Goal: Transaction & Acquisition: Download file/media

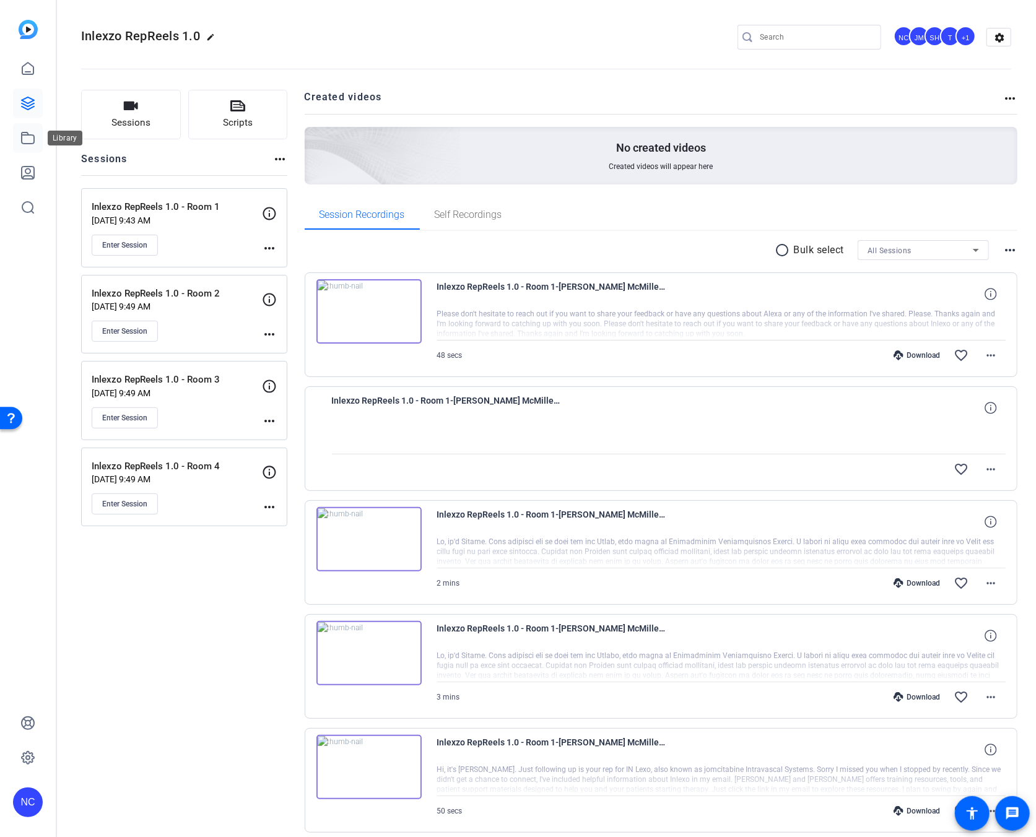
click at [26, 137] on icon at bounding box center [27, 138] width 15 height 15
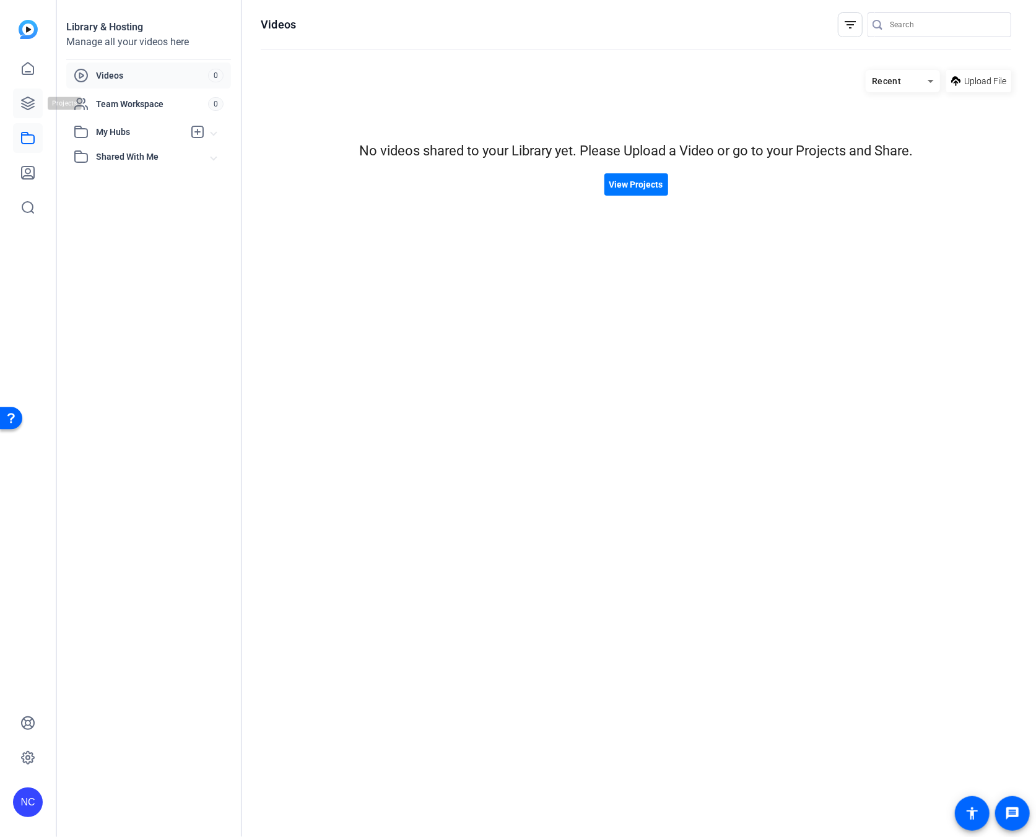
click at [31, 99] on icon at bounding box center [28, 103] width 12 height 12
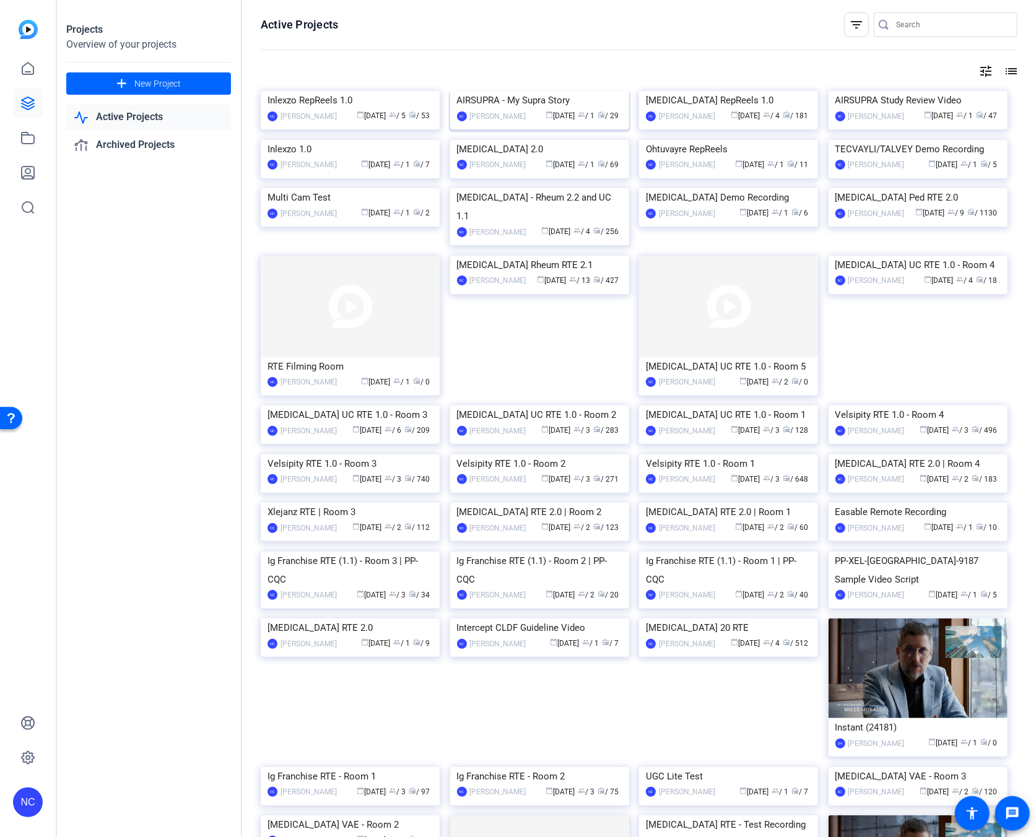
click at [571, 91] on img at bounding box center [539, 91] width 179 height 0
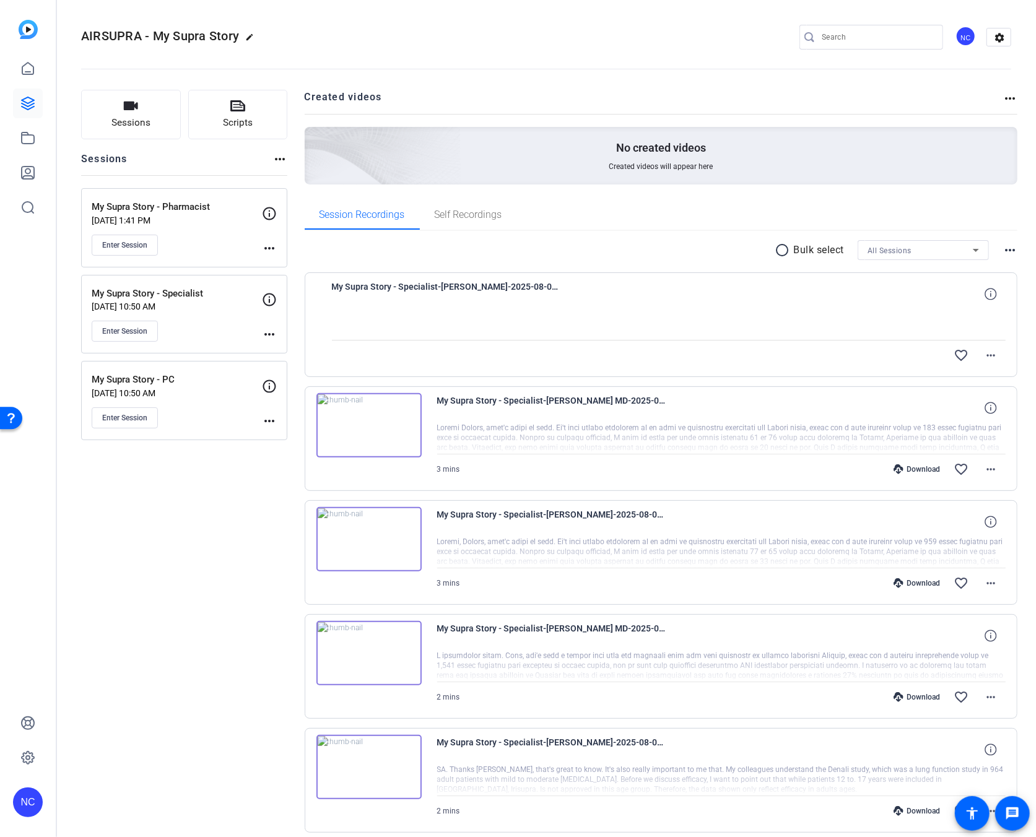
click at [778, 250] on mat-icon "radio_button_unchecked" at bounding box center [784, 250] width 19 height 15
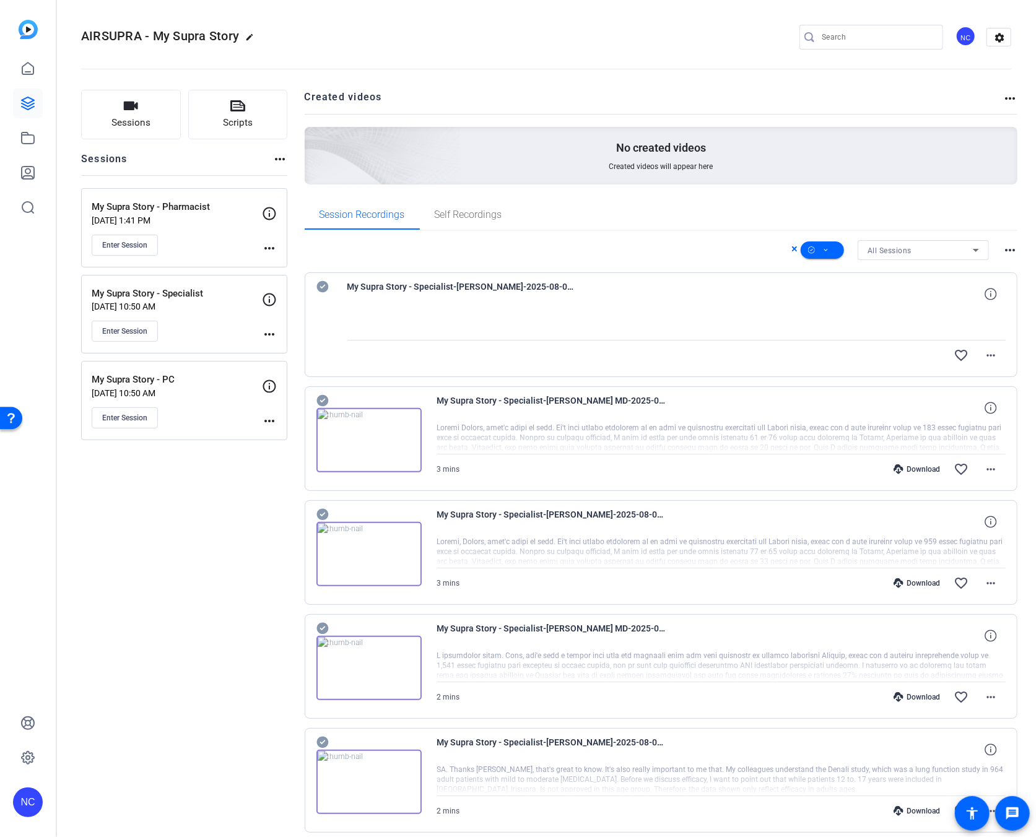
click at [316, 403] on icon at bounding box center [322, 400] width 12 height 15
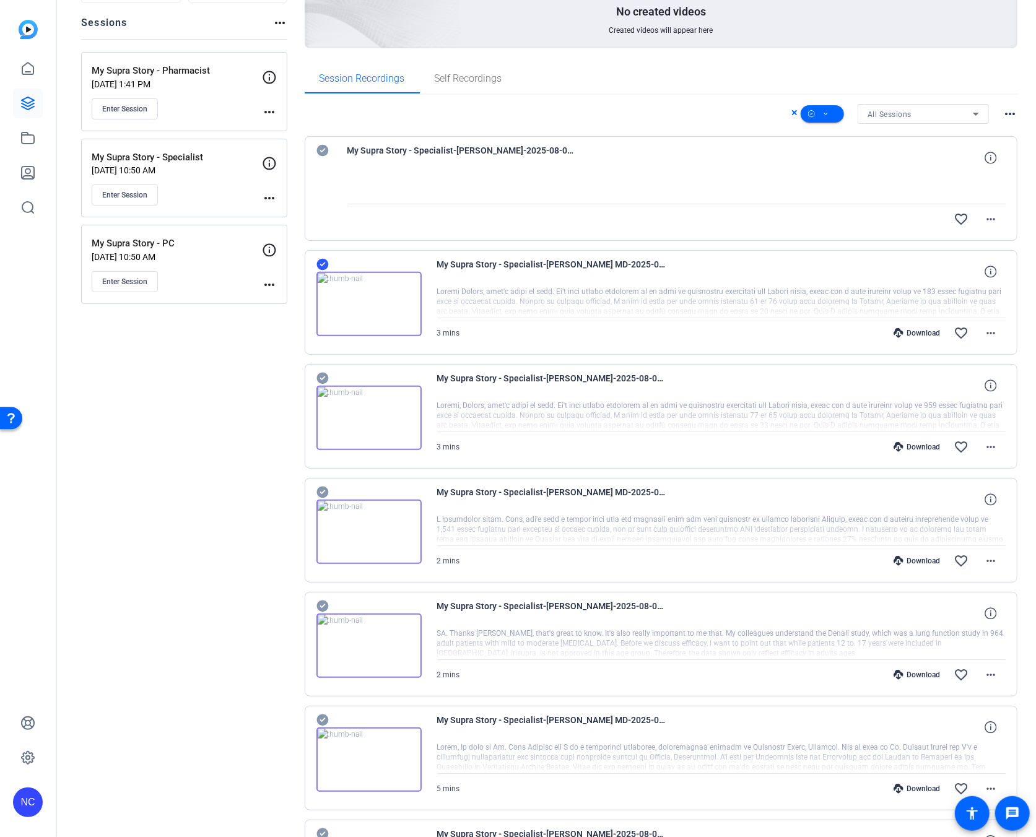
scroll to position [137, 0]
click at [319, 370] on icon at bounding box center [322, 377] width 12 height 15
click at [319, 155] on icon at bounding box center [322, 150] width 12 height 12
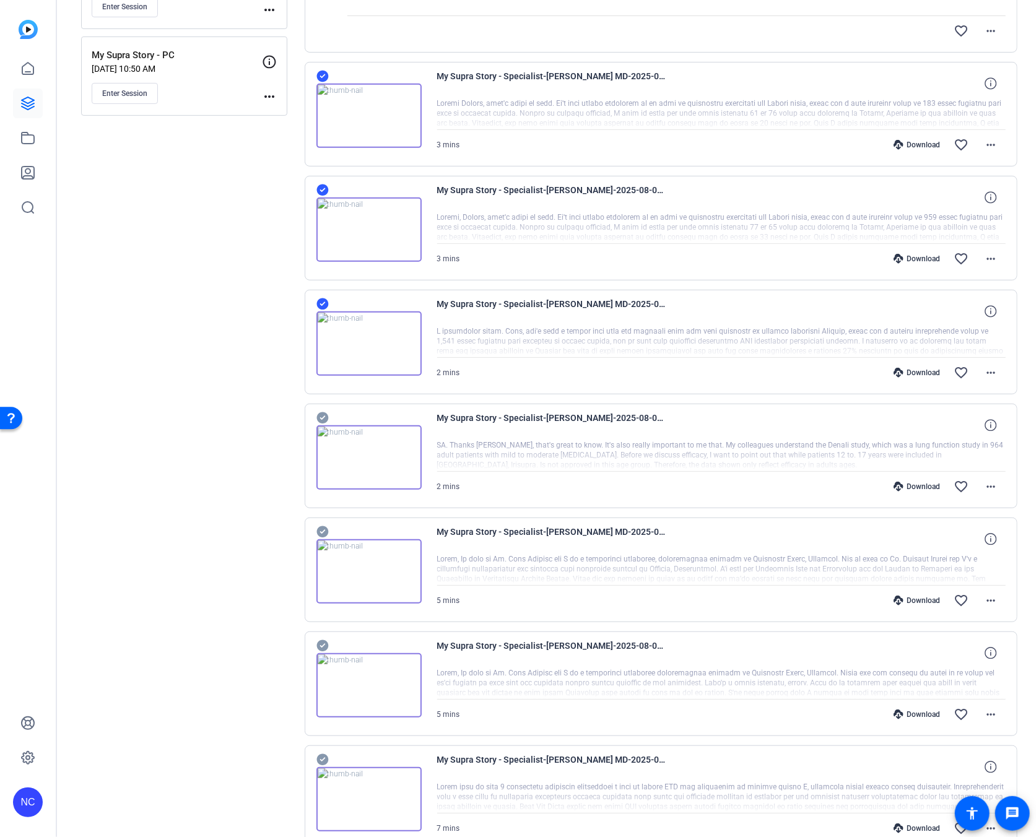
scroll to position [344, 0]
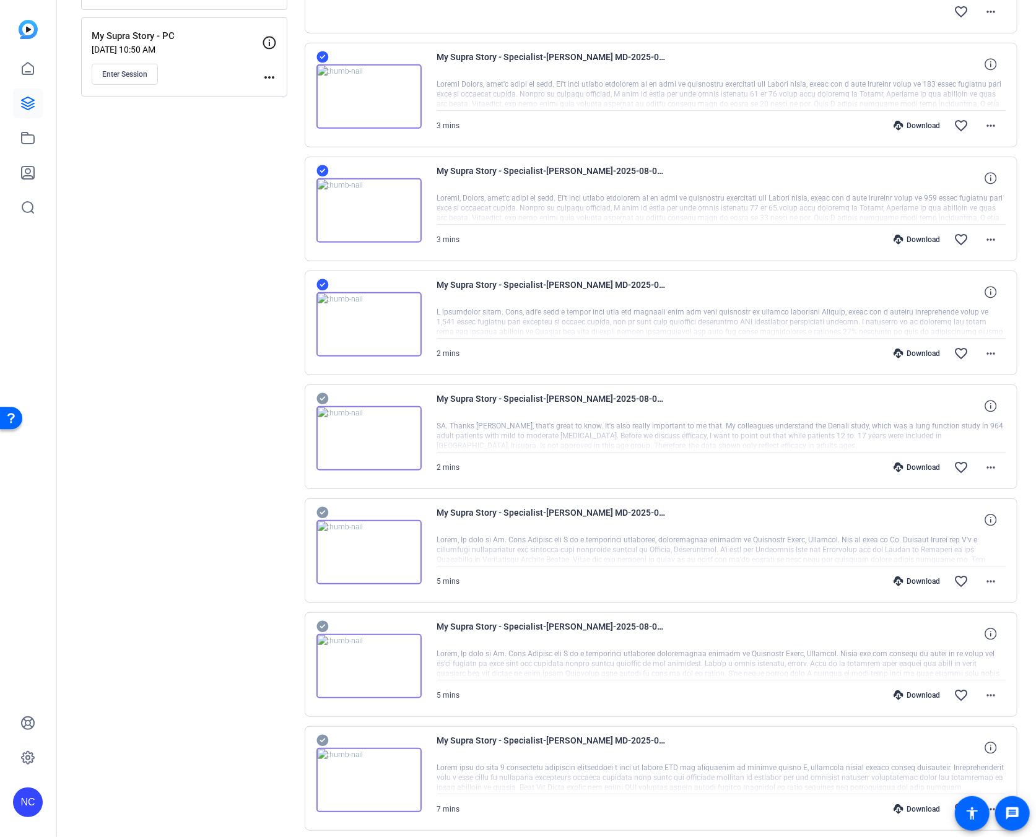
click at [323, 399] on icon at bounding box center [322, 398] width 12 height 15
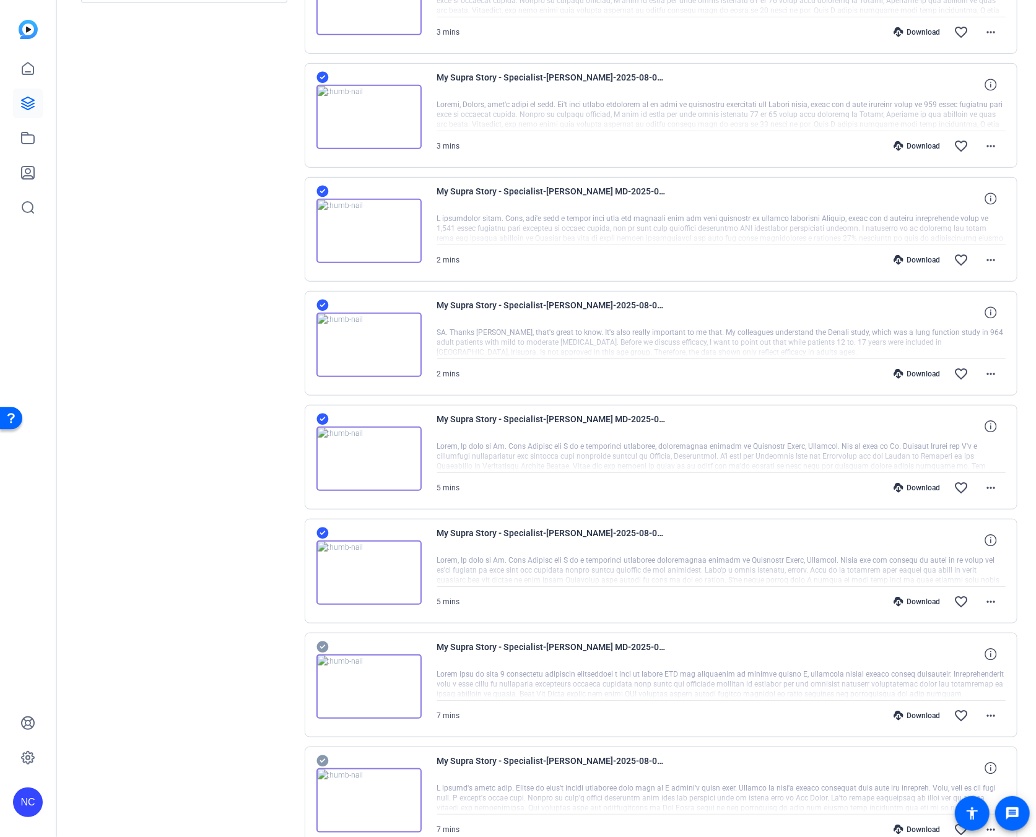
scroll to position [619, 0]
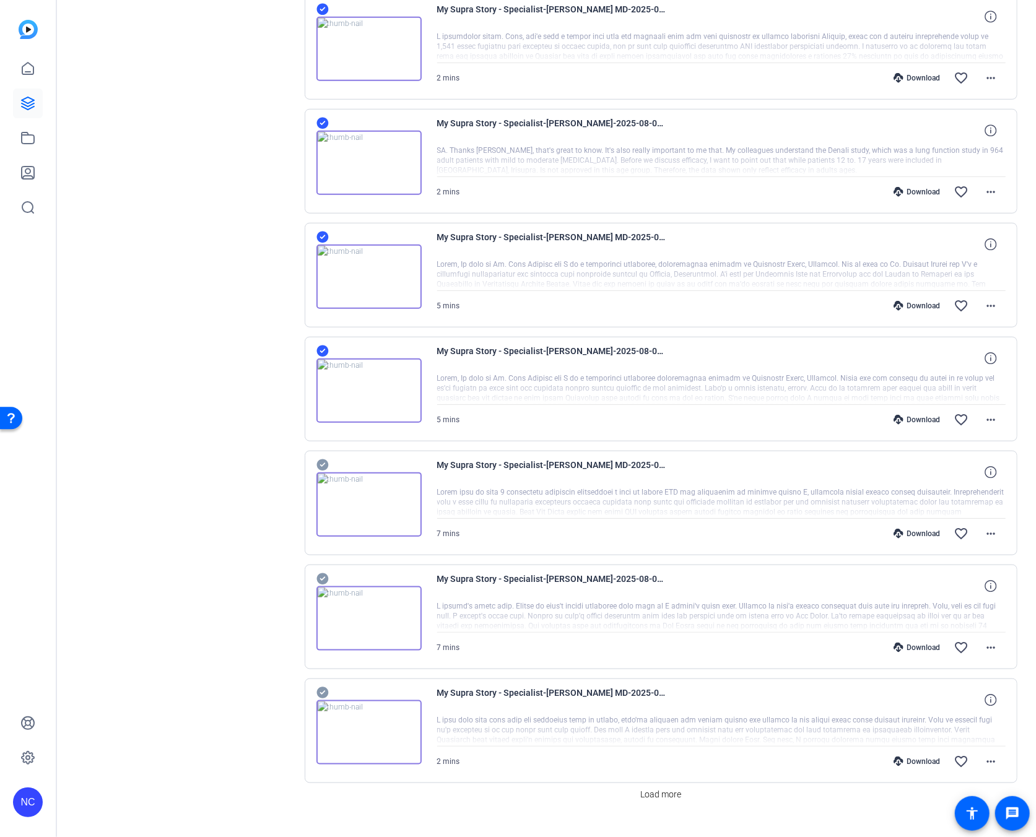
click at [318, 584] on icon at bounding box center [322, 579] width 12 height 15
drag, startPoint x: 322, startPoint y: 698, endPoint x: 357, endPoint y: 716, distance: 39.3
click at [645, 797] on span "Load more" at bounding box center [660, 794] width 41 height 13
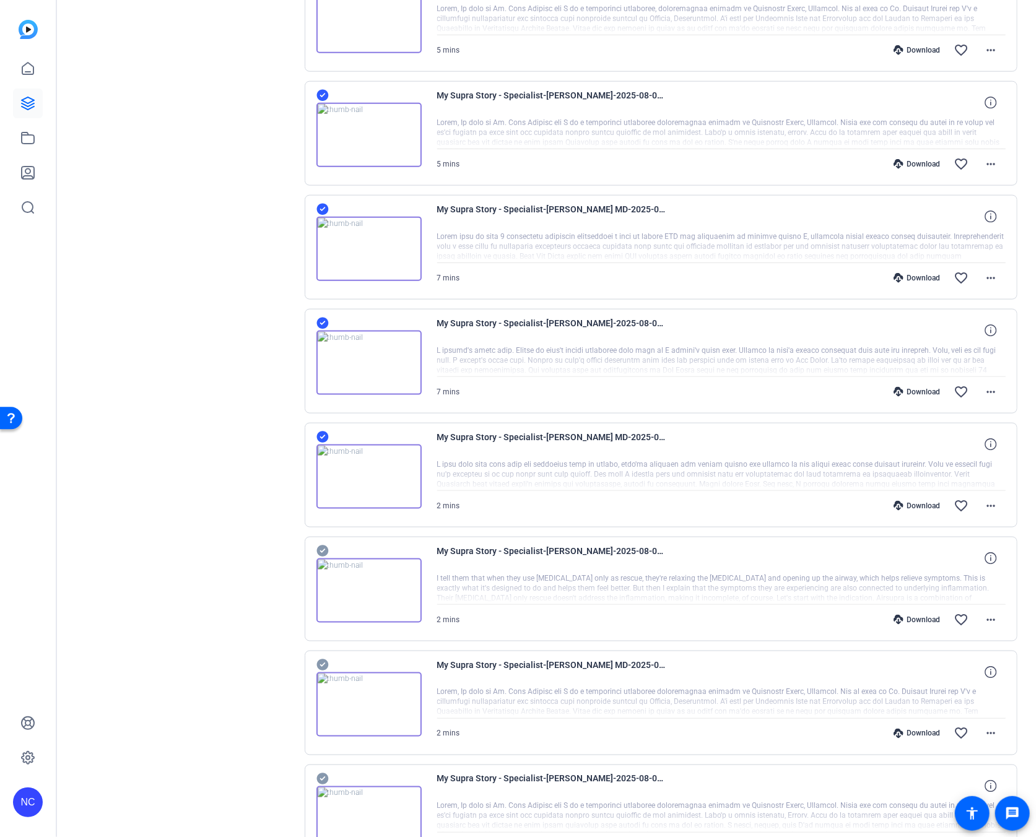
scroll to position [894, 0]
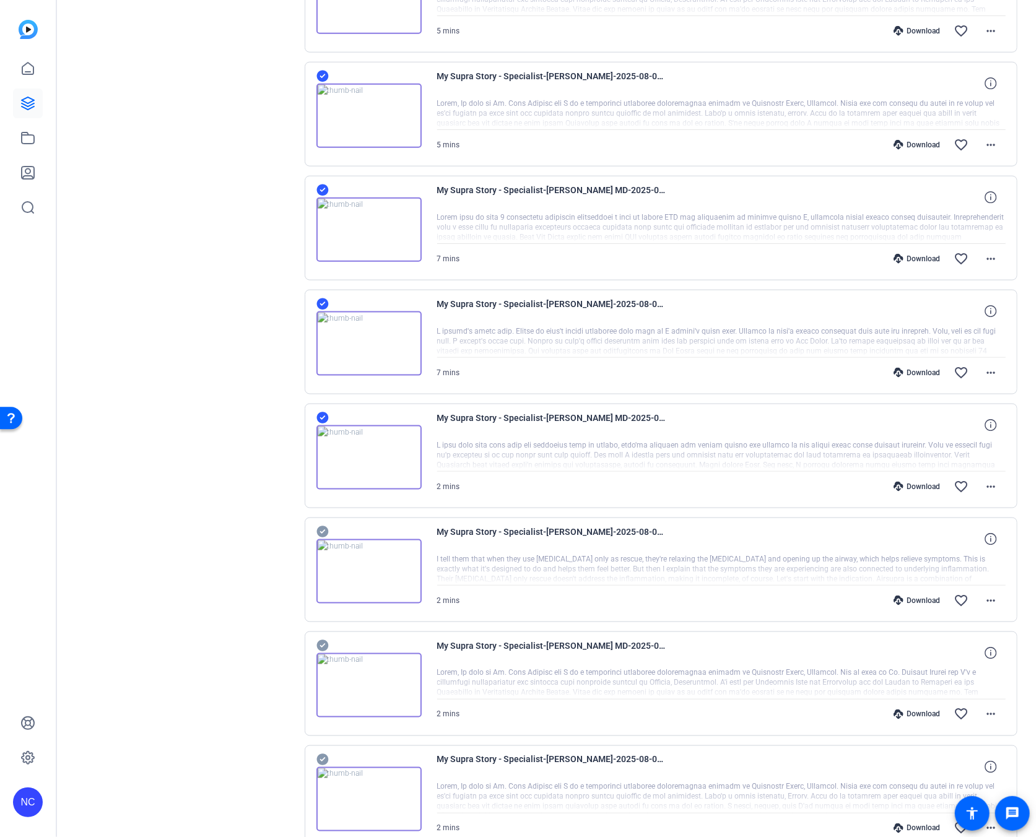
click at [319, 647] on icon at bounding box center [322, 645] width 12 height 15
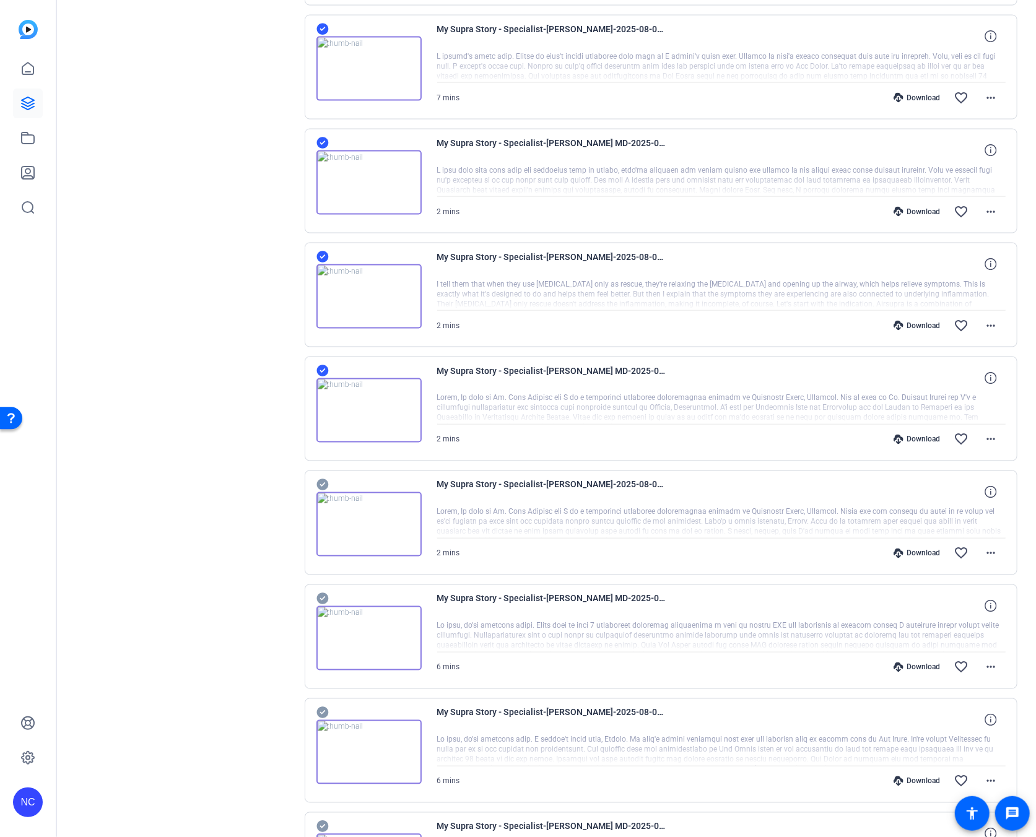
click at [323, 606] on icon at bounding box center [322, 598] width 12 height 15
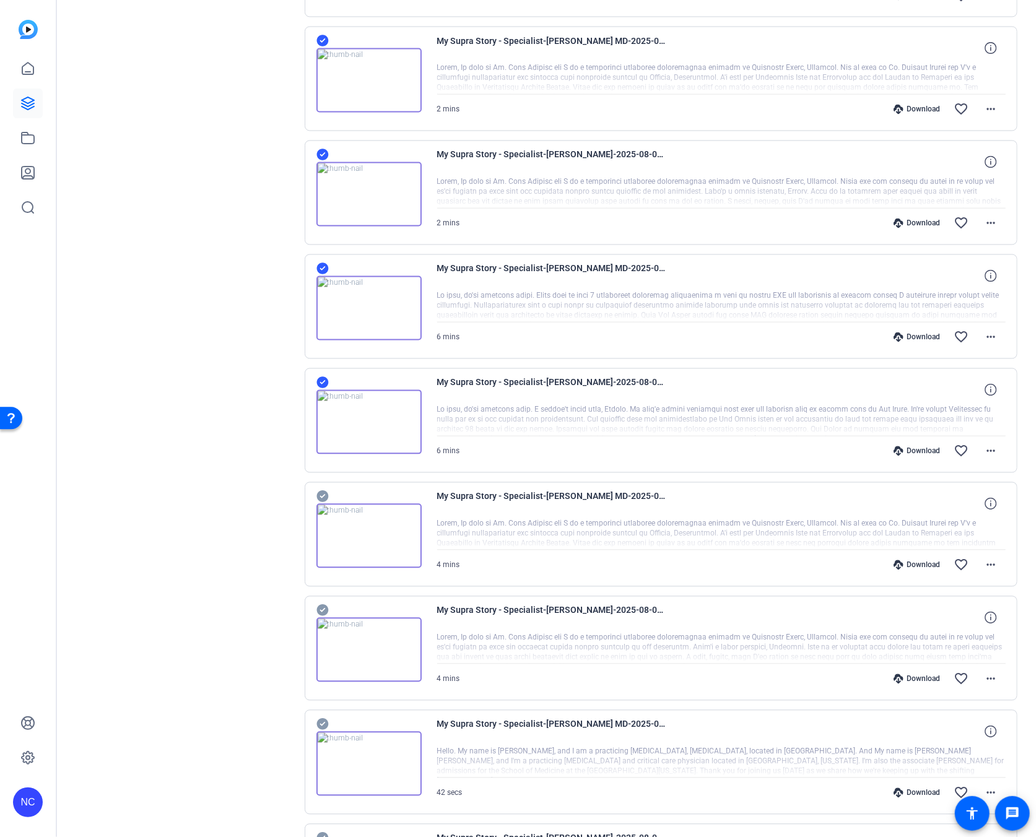
scroll to position [1513, 0]
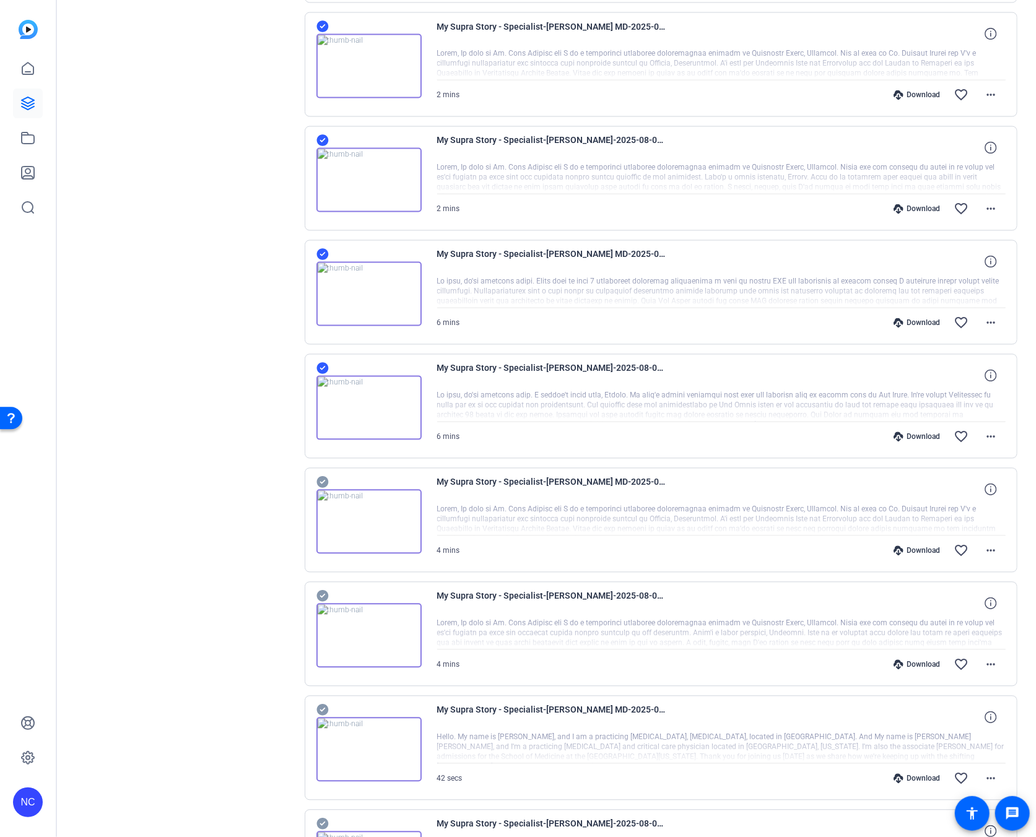
click at [320, 599] on icon at bounding box center [322, 596] width 12 height 15
click at [318, 717] on icon at bounding box center [322, 710] width 12 height 15
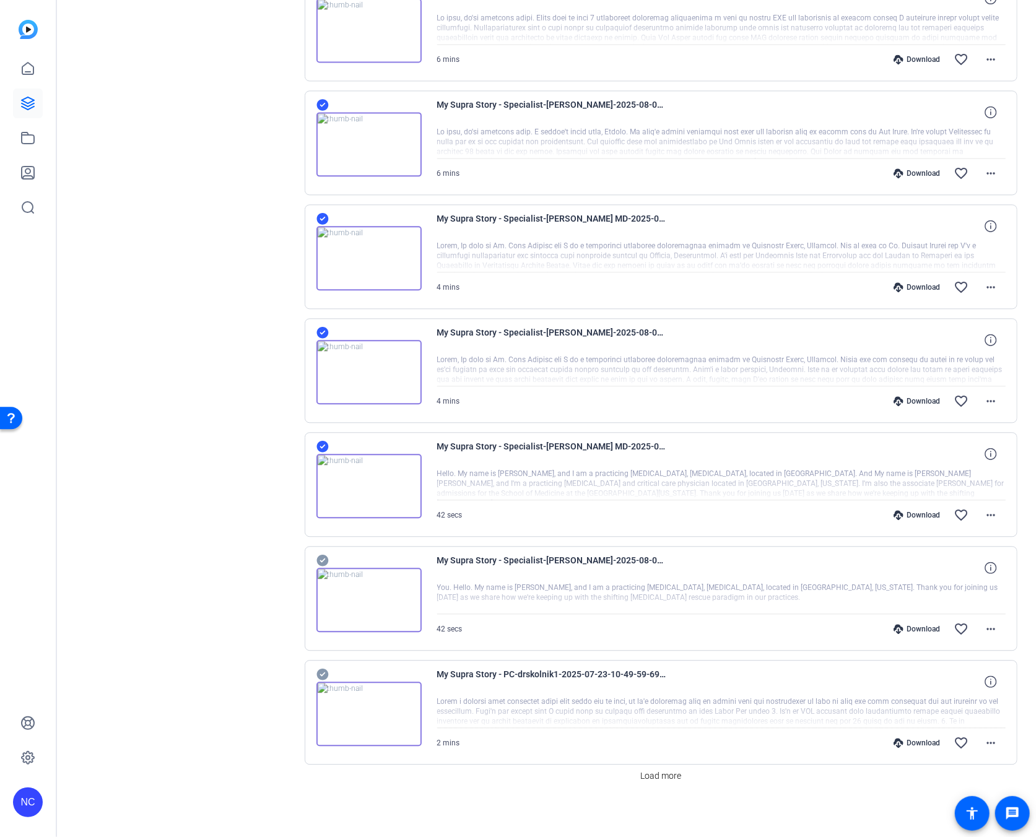
scroll to position [1785, 0]
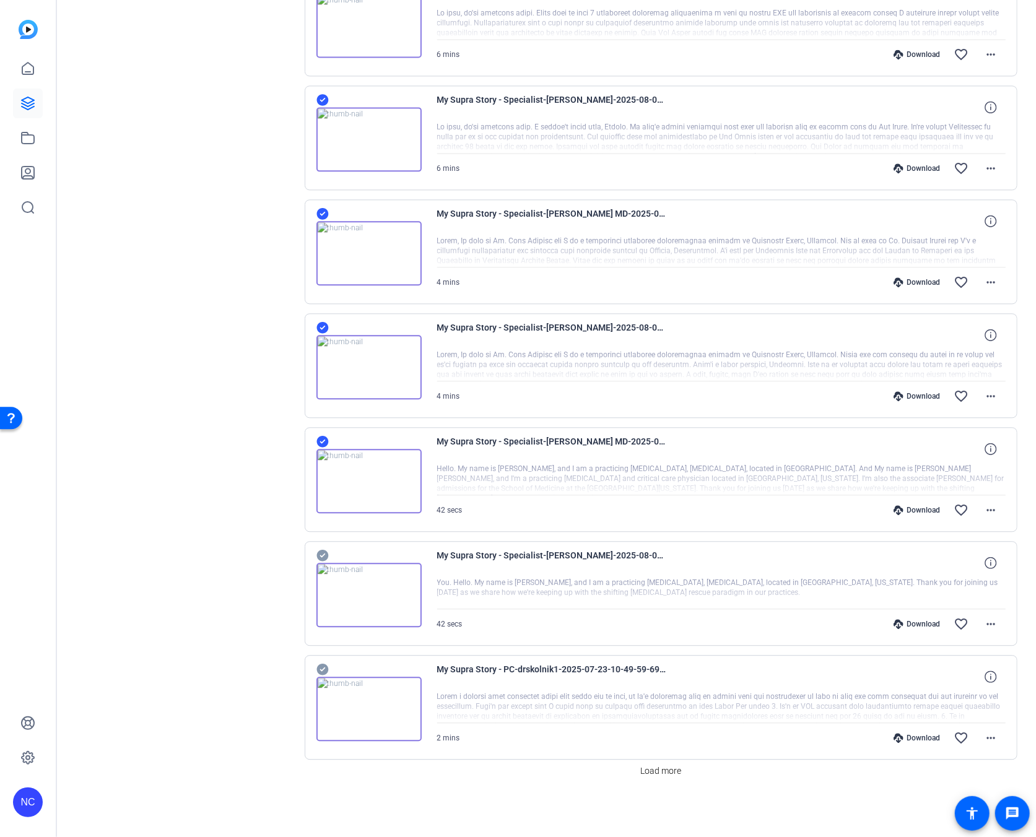
click at [317, 558] on icon at bounding box center [322, 555] width 12 height 15
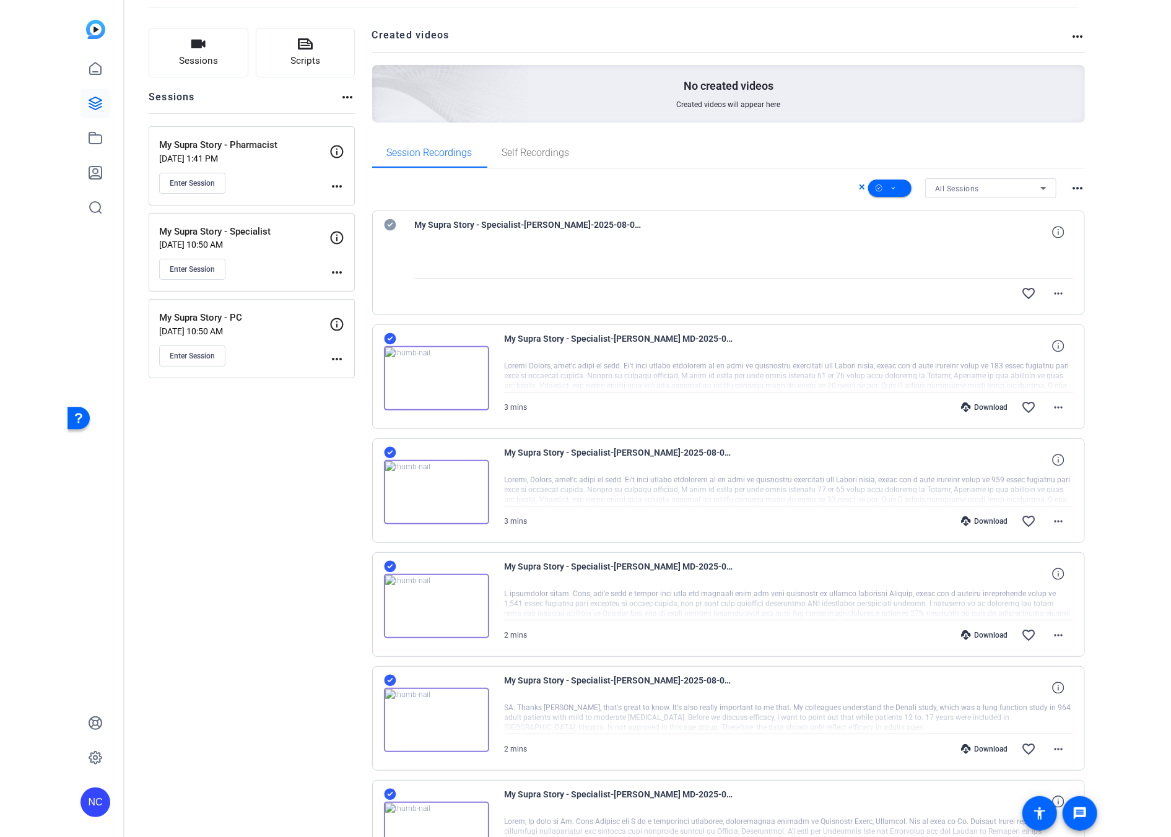
scroll to position [0, 0]
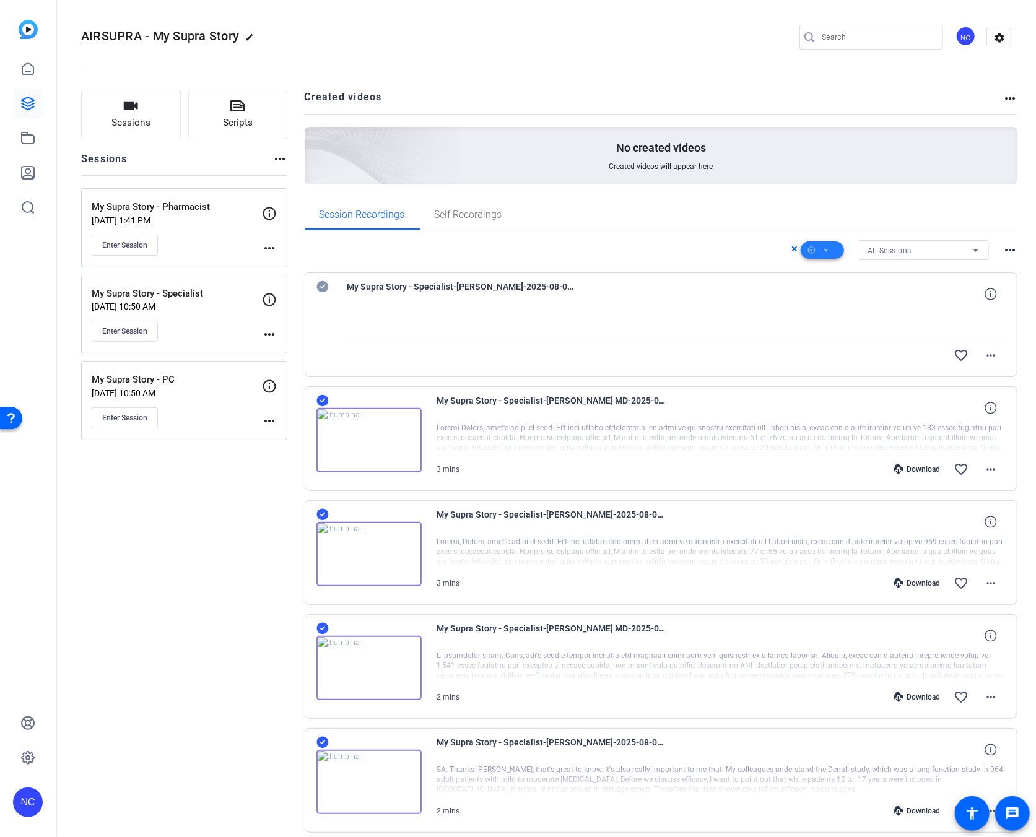
click at [828, 250] on span at bounding box center [822, 250] width 43 height 30
click at [835, 308] on span "Download MP4" at bounding box center [837, 315] width 66 height 15
click at [824, 250] on icon at bounding box center [826, 250] width 4 height 2
click at [814, 364] on span "Request MP4" at bounding box center [837, 362] width 66 height 15
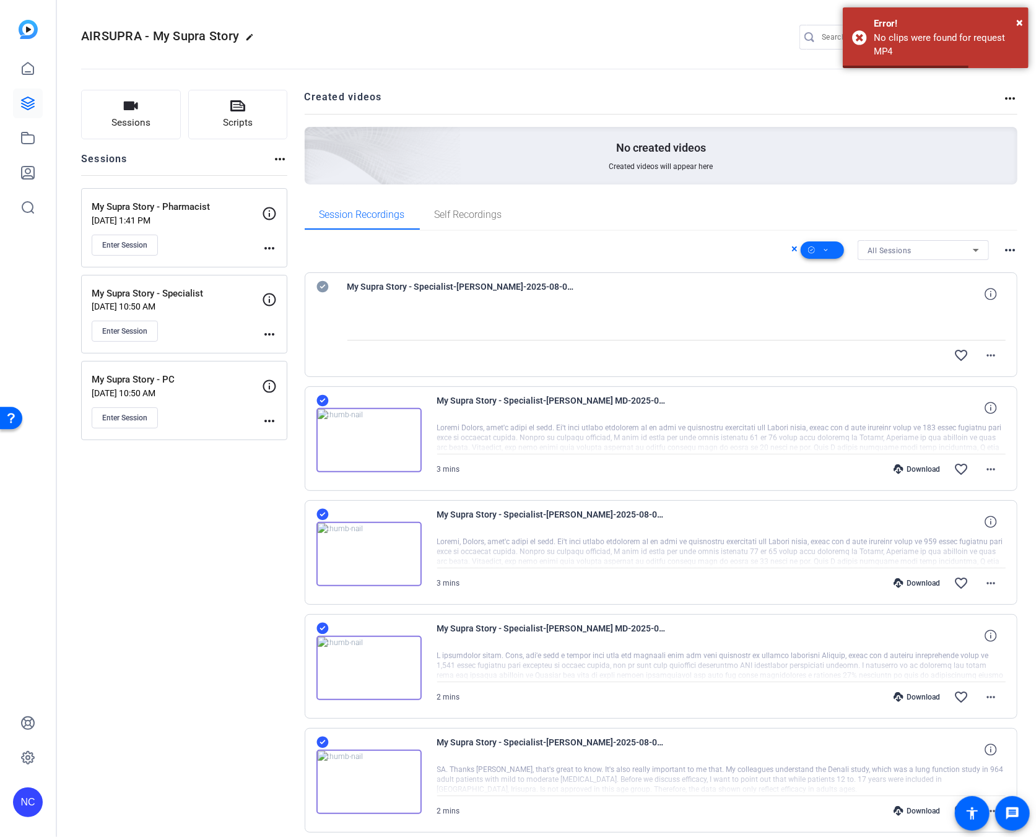
click at [814, 252] on span at bounding box center [822, 250] width 43 height 30
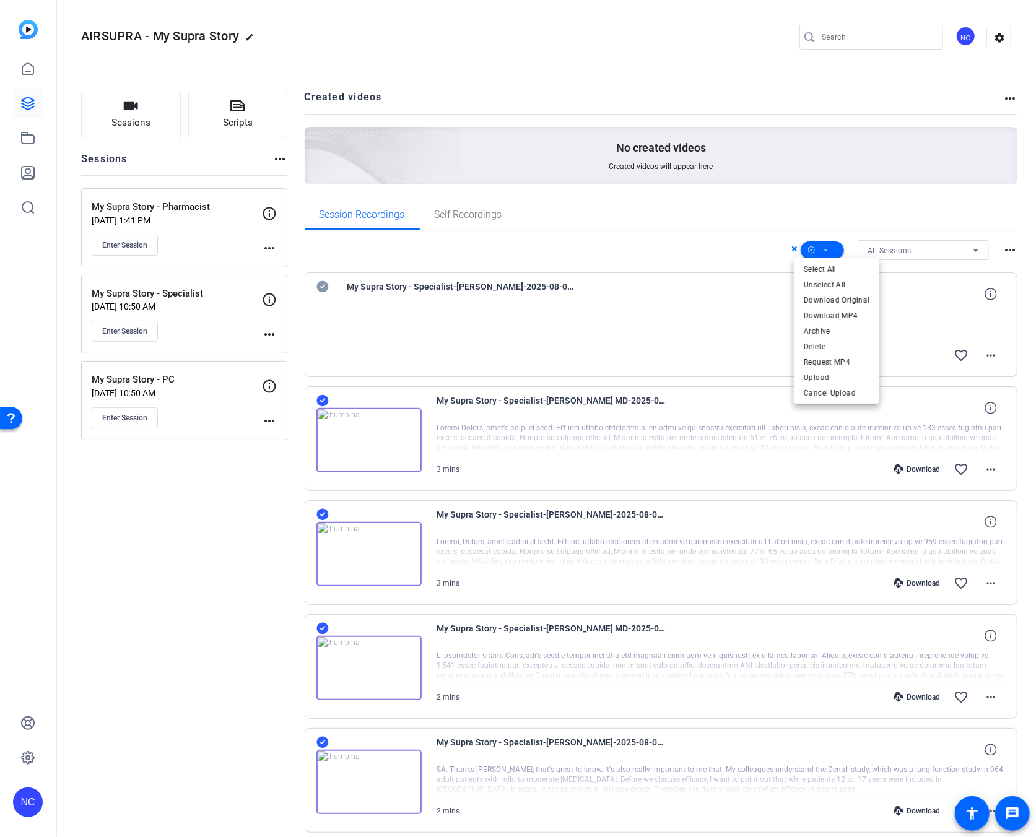
click at [745, 243] on div at bounding box center [518, 418] width 1036 height 837
click at [823, 251] on icon at bounding box center [826, 250] width 6 height 15
click at [827, 318] on span "Download MP4" at bounding box center [837, 315] width 66 height 15
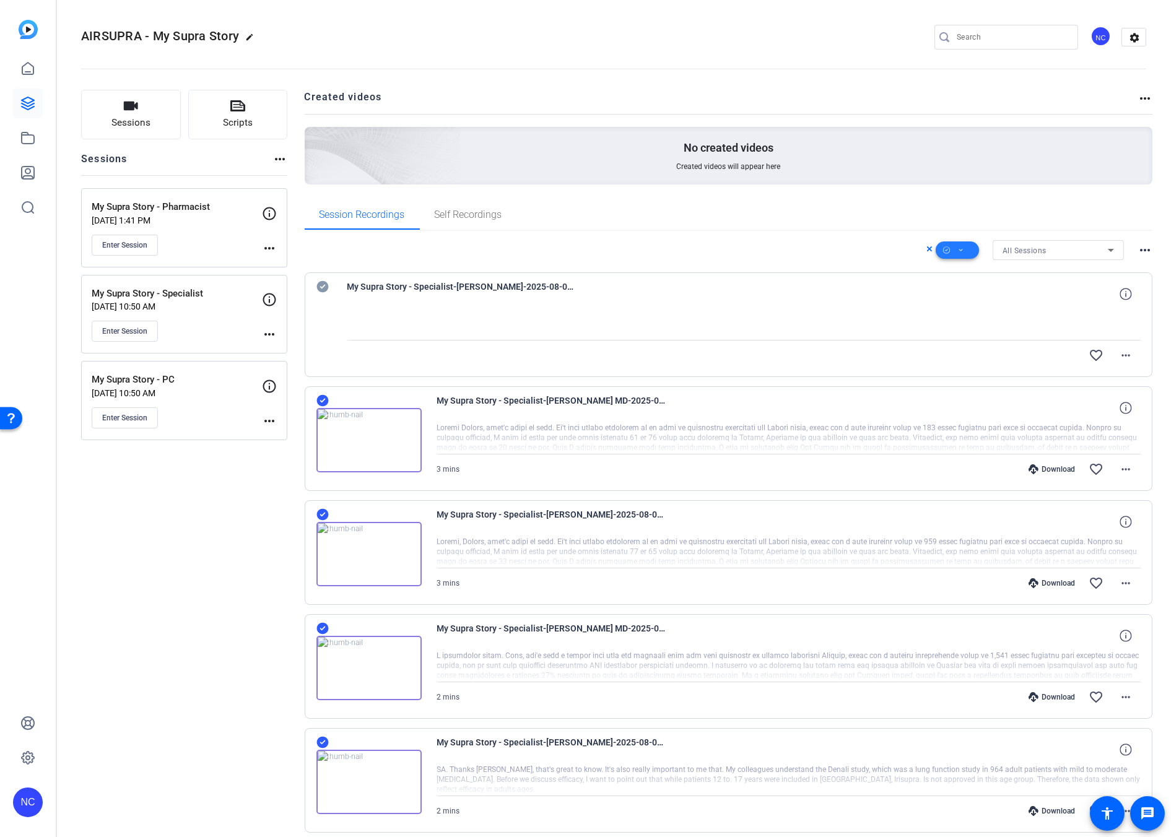
click at [970, 250] on span at bounding box center [957, 250] width 43 height 30
click at [968, 315] on span "Download MP4" at bounding box center [972, 315] width 66 height 15
